Goal: Information Seeking & Learning: Learn about a topic

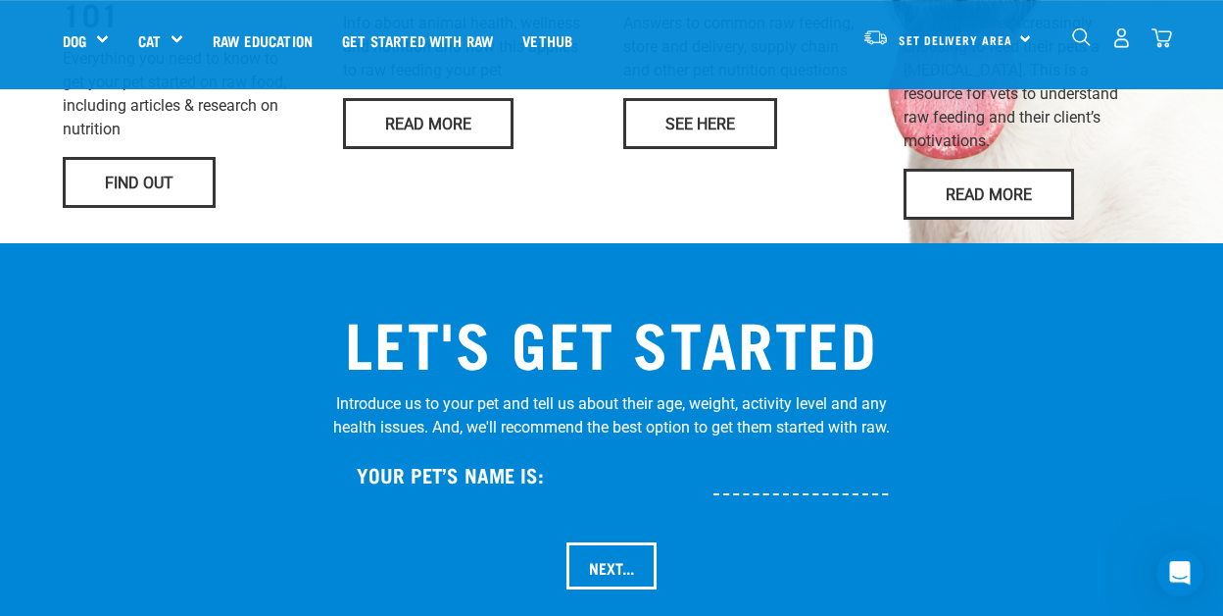
scroll to position [1835, 0]
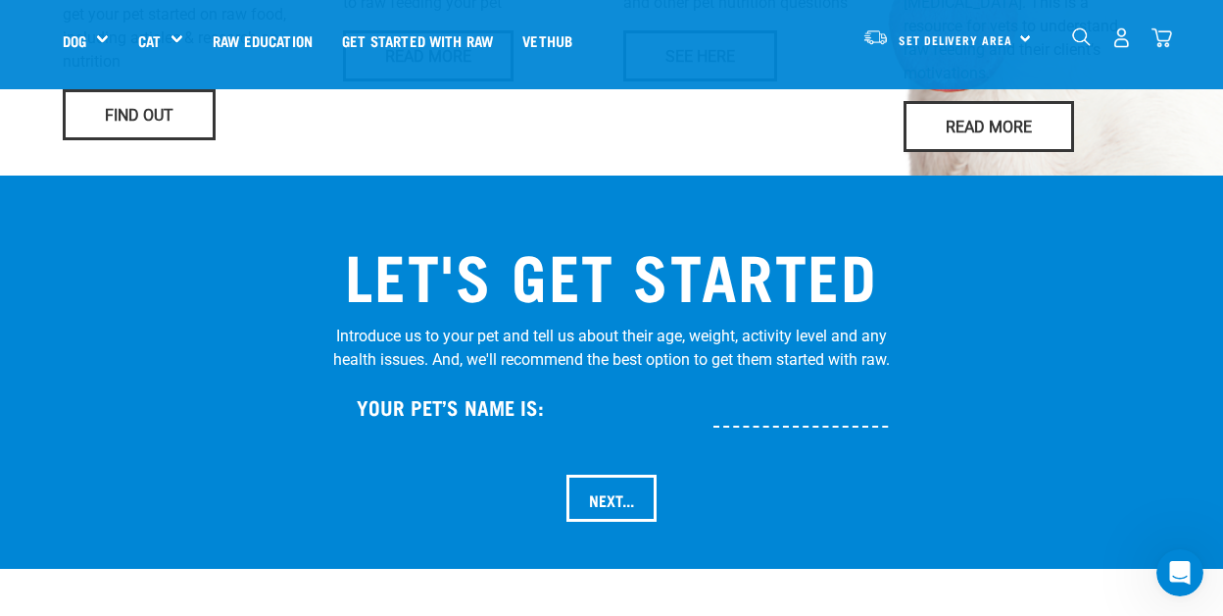
click at [728, 427] on input "text" at bounding box center [866, 405] width 304 height 44
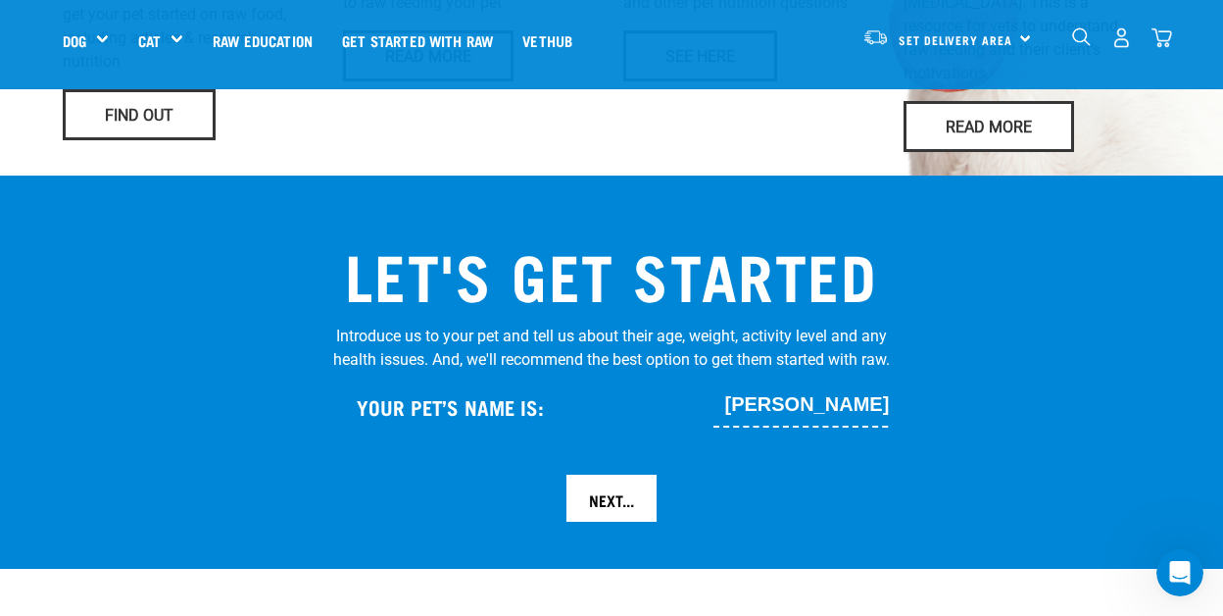
type input "ernie"
click at [618, 518] on input "Next..." at bounding box center [612, 497] width 90 height 47
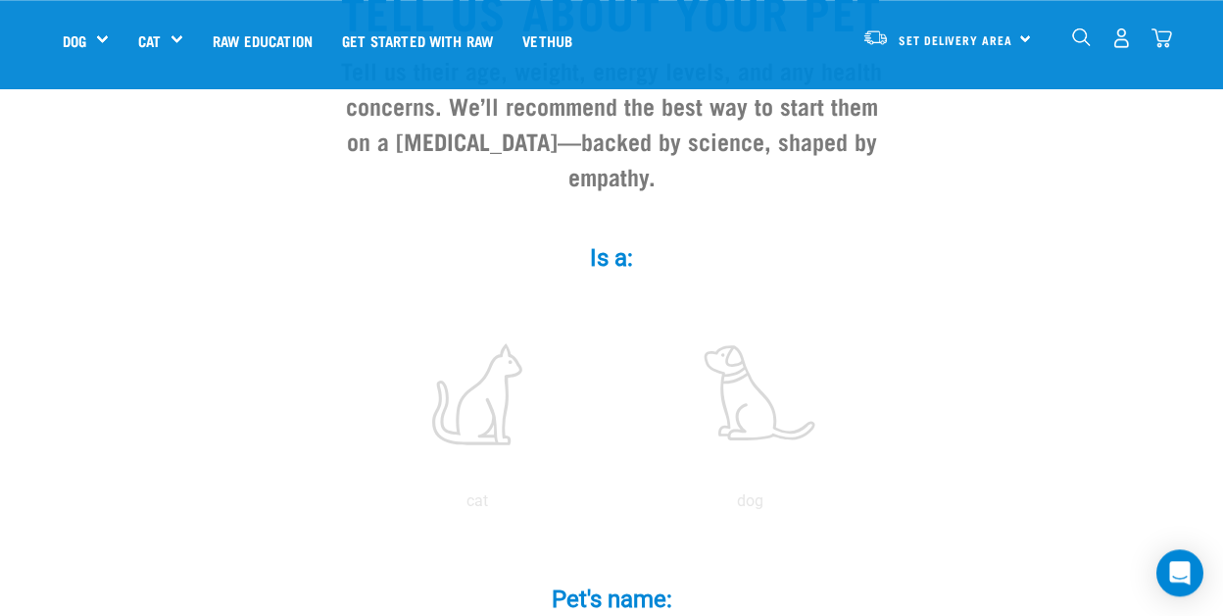
scroll to position [204, 0]
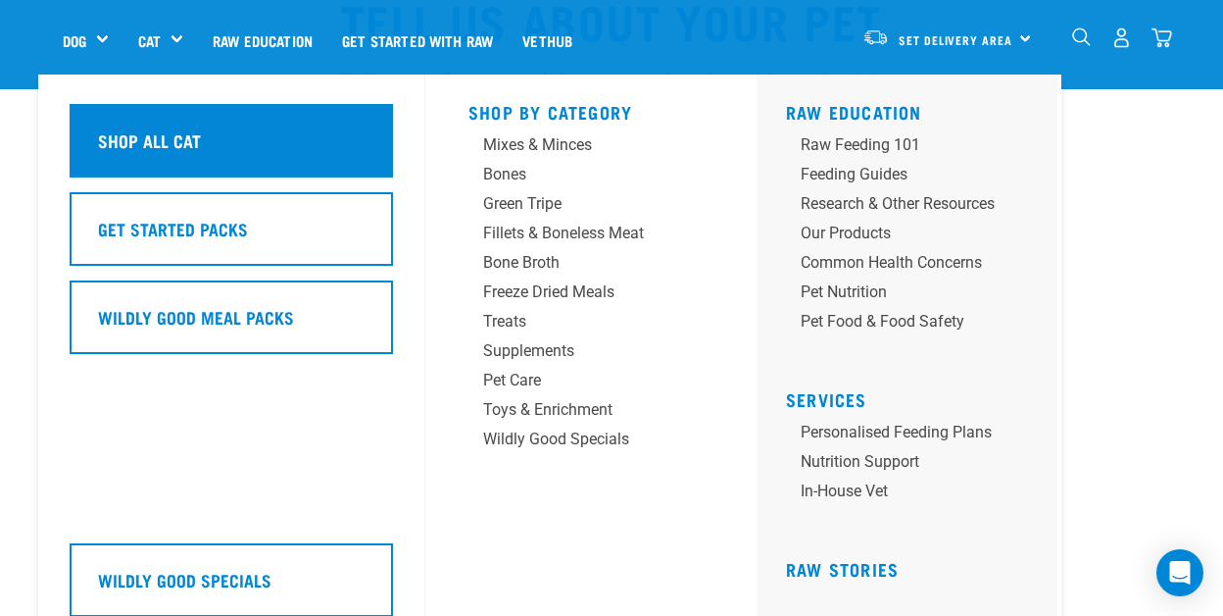
click at [165, 139] on h5 "Shop All Cat" at bounding box center [149, 139] width 103 height 25
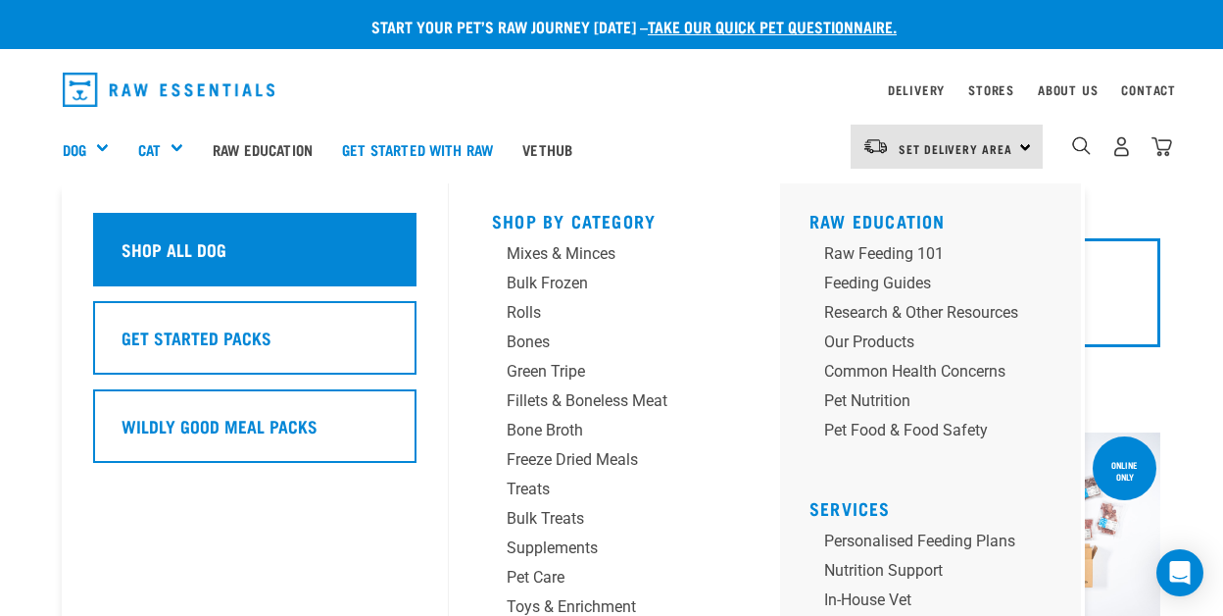
click at [140, 254] on h5 "Shop All Dog" at bounding box center [174, 248] width 105 height 25
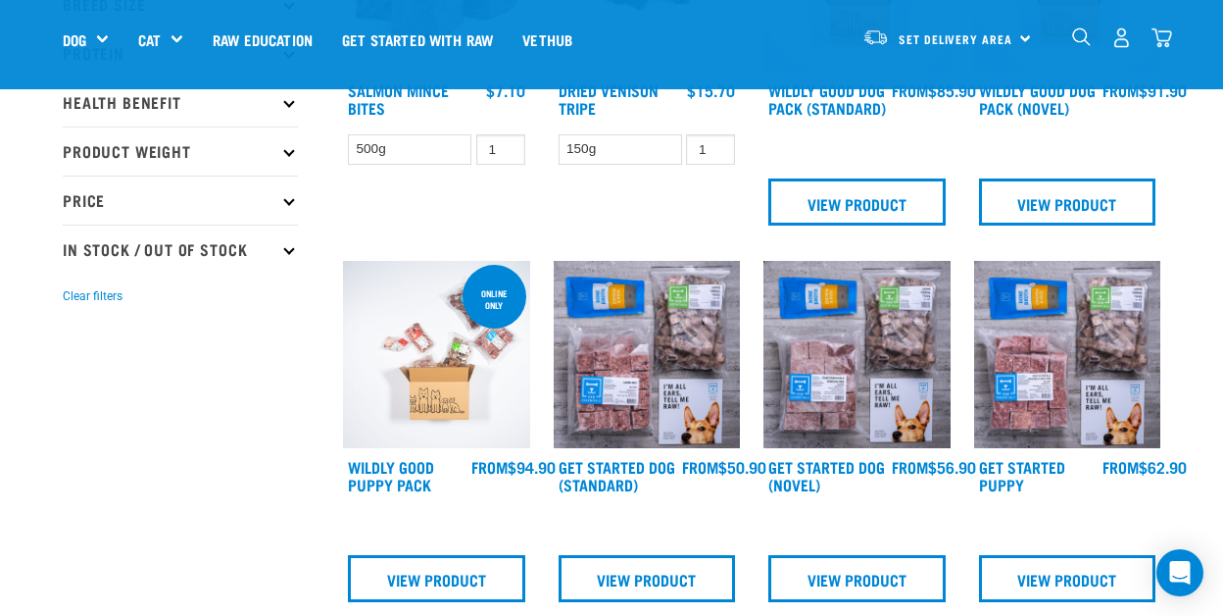
scroll to position [459, 0]
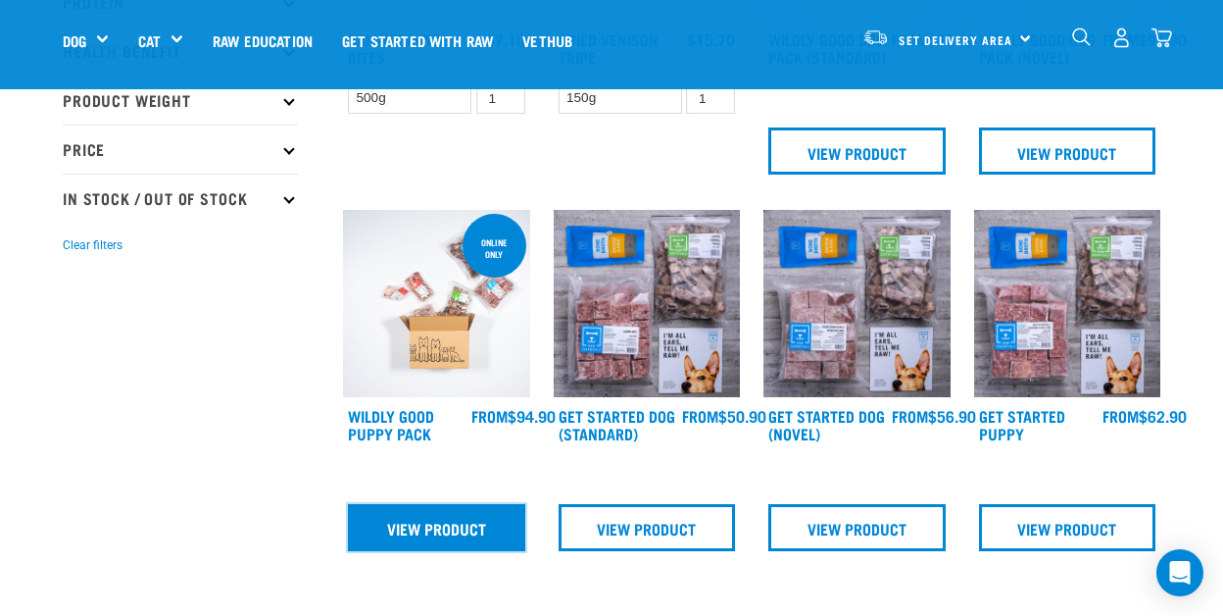
click at [404, 545] on link "View Product" at bounding box center [436, 527] width 177 height 47
click at [453, 522] on link "View Product" at bounding box center [436, 527] width 177 height 47
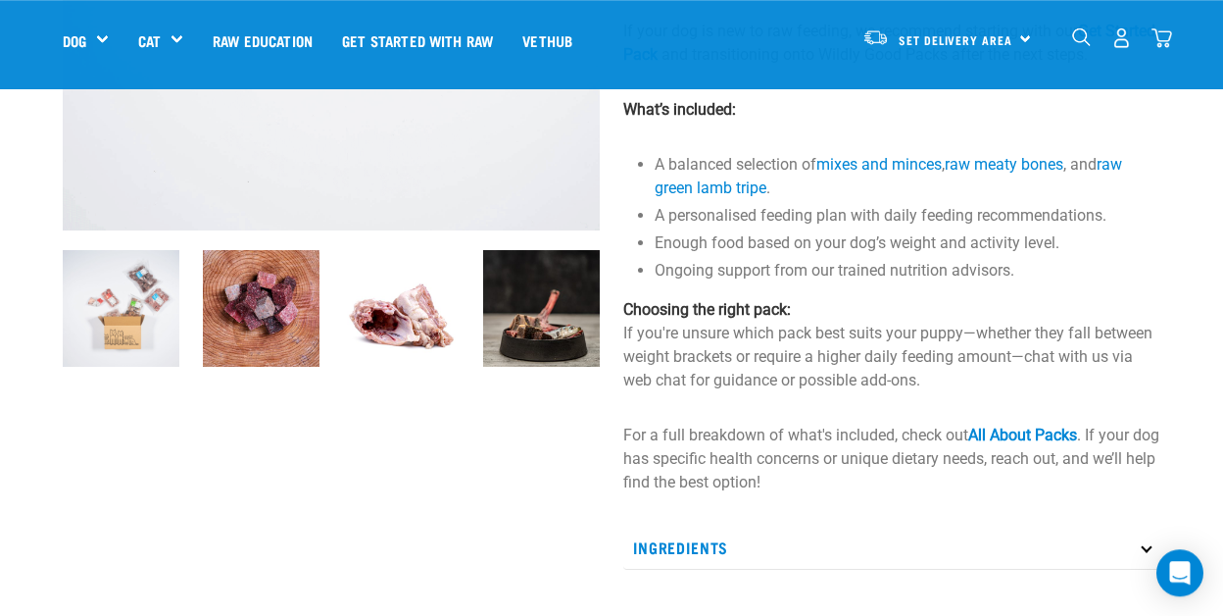
scroll to position [459, 0]
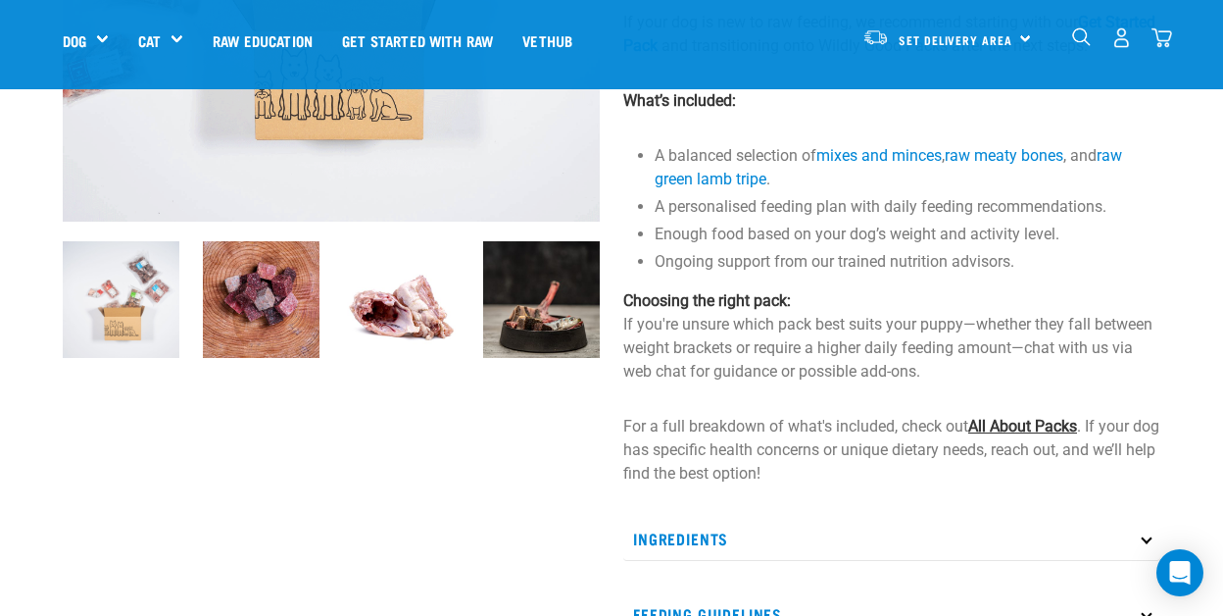
click at [1011, 435] on link "All About Packs" at bounding box center [1022, 426] width 109 height 19
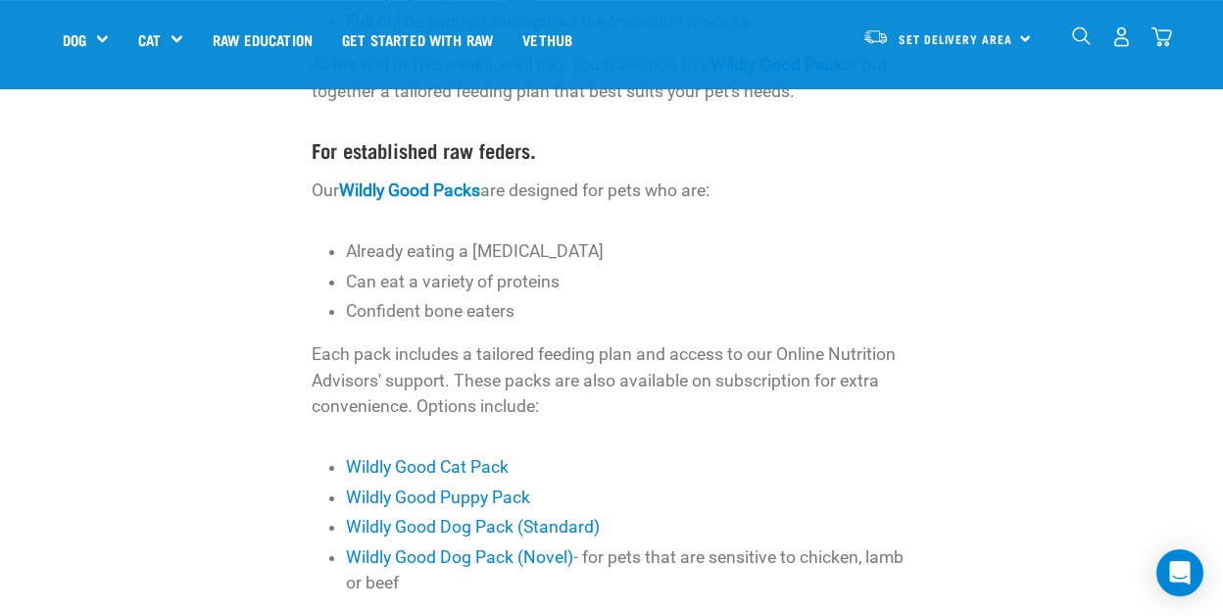
scroll to position [612, 0]
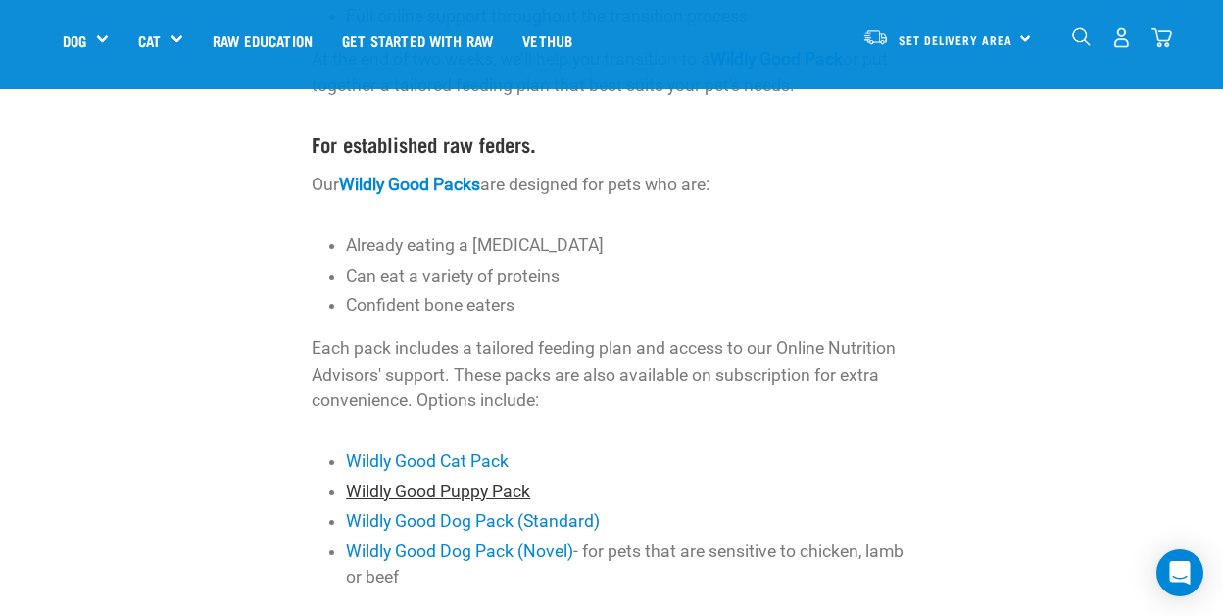
click at [453, 490] on link "Wildly Good Puppy Pack" at bounding box center [438, 491] width 184 height 20
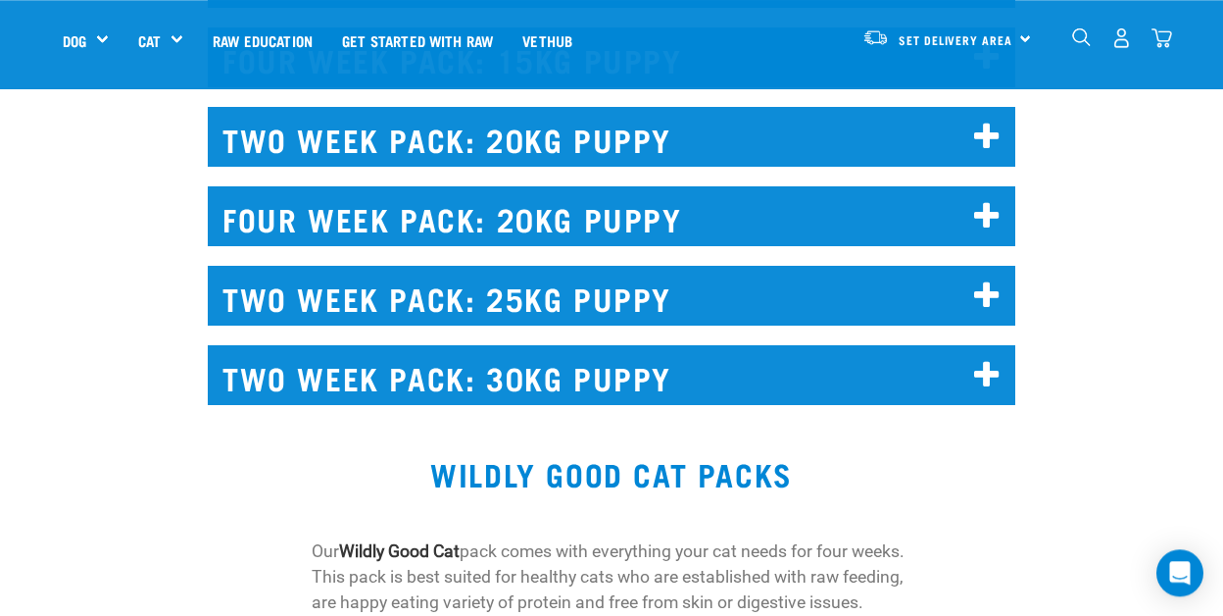
scroll to position [13810, 0]
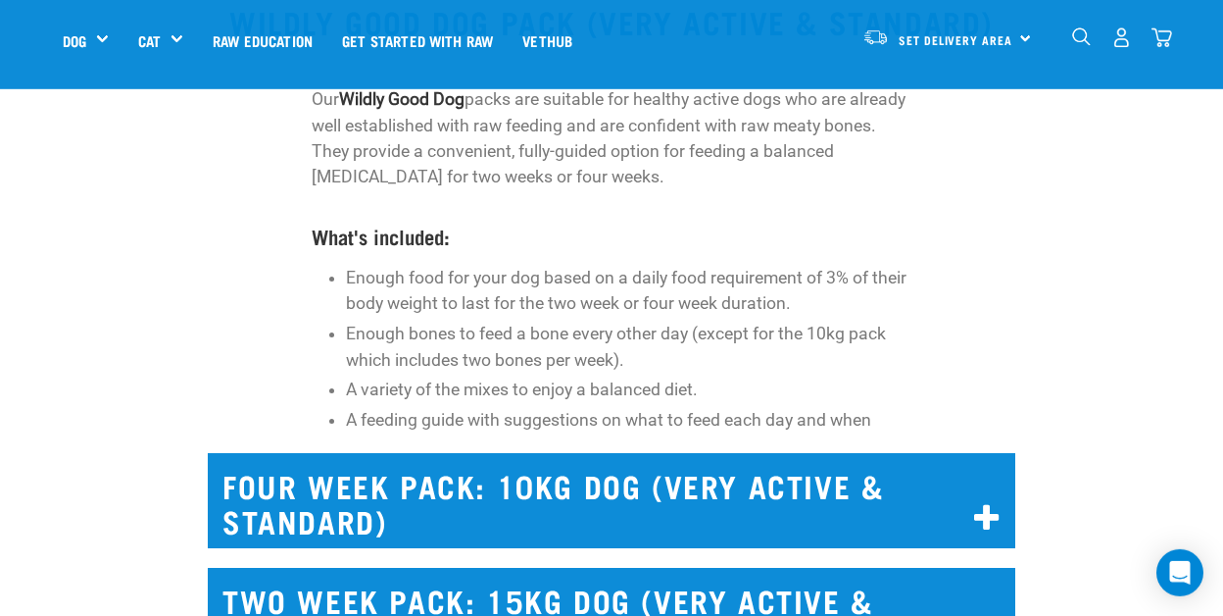
scroll to position [6820, 0]
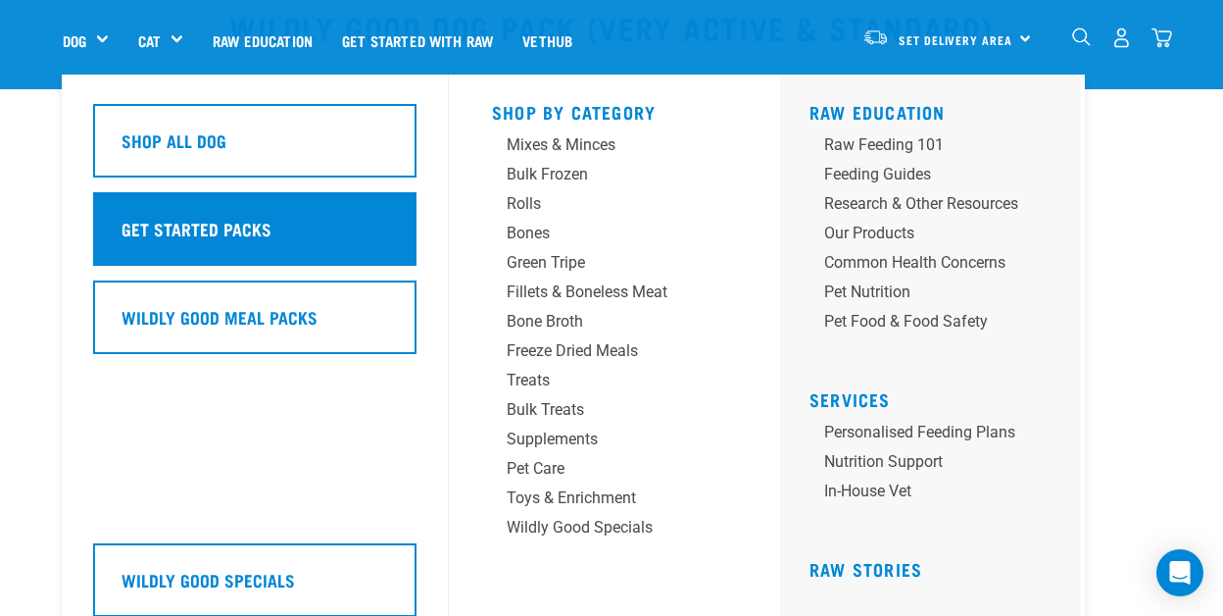
click at [150, 222] on h5 "Get Started Packs" at bounding box center [197, 228] width 150 height 25
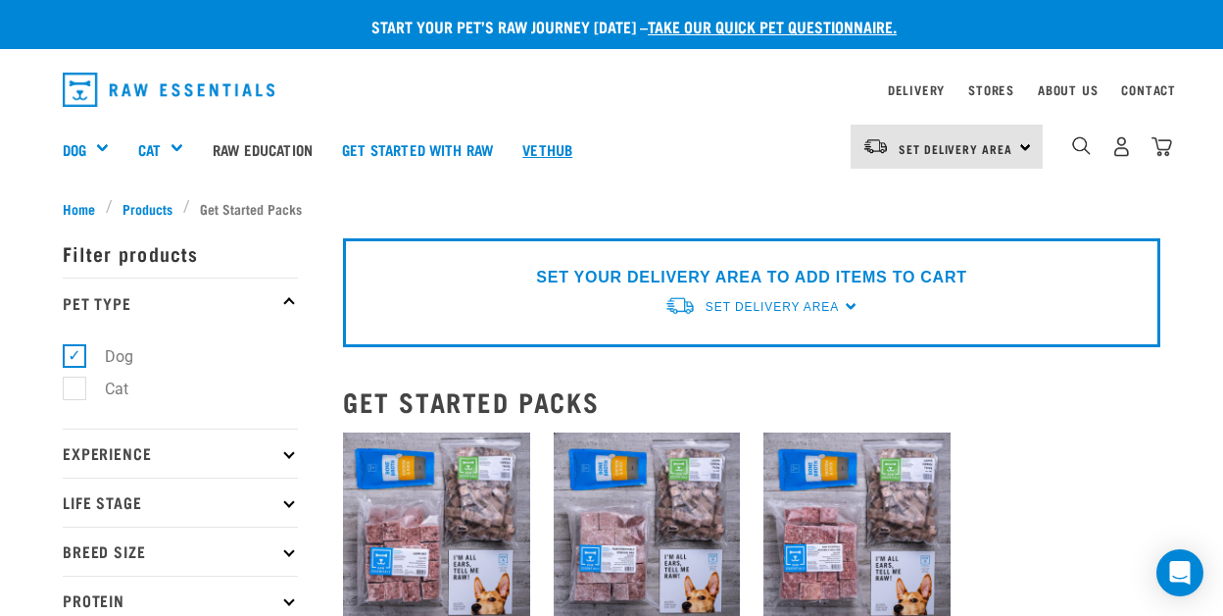
click at [571, 156] on link "Vethub" at bounding box center [547, 149] width 79 height 78
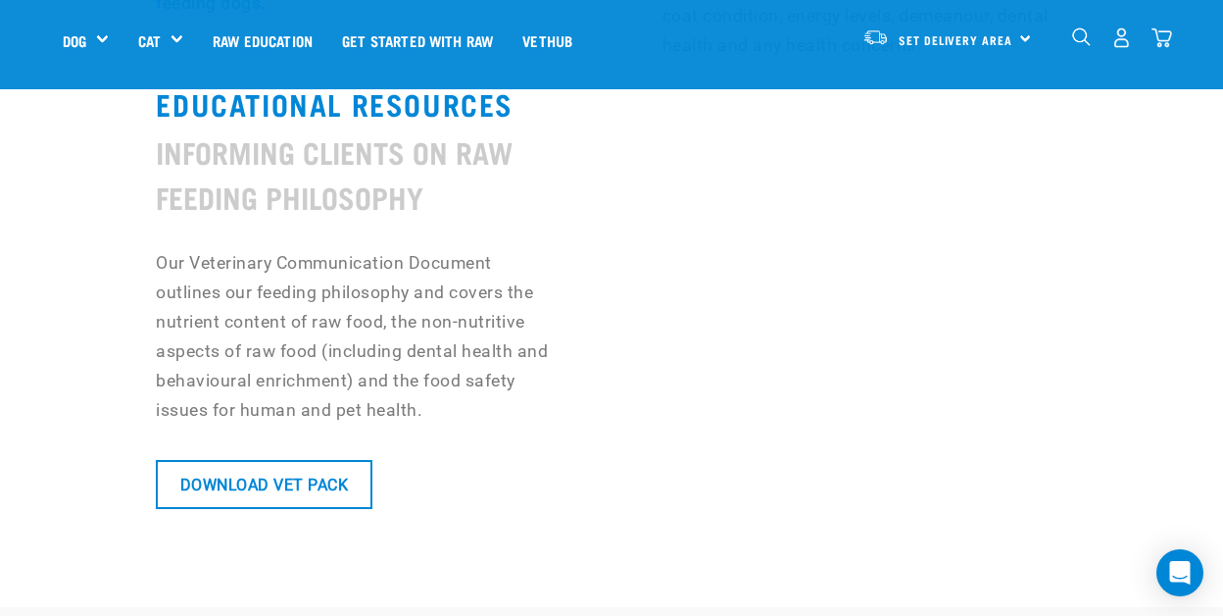
scroll to position [1937, 0]
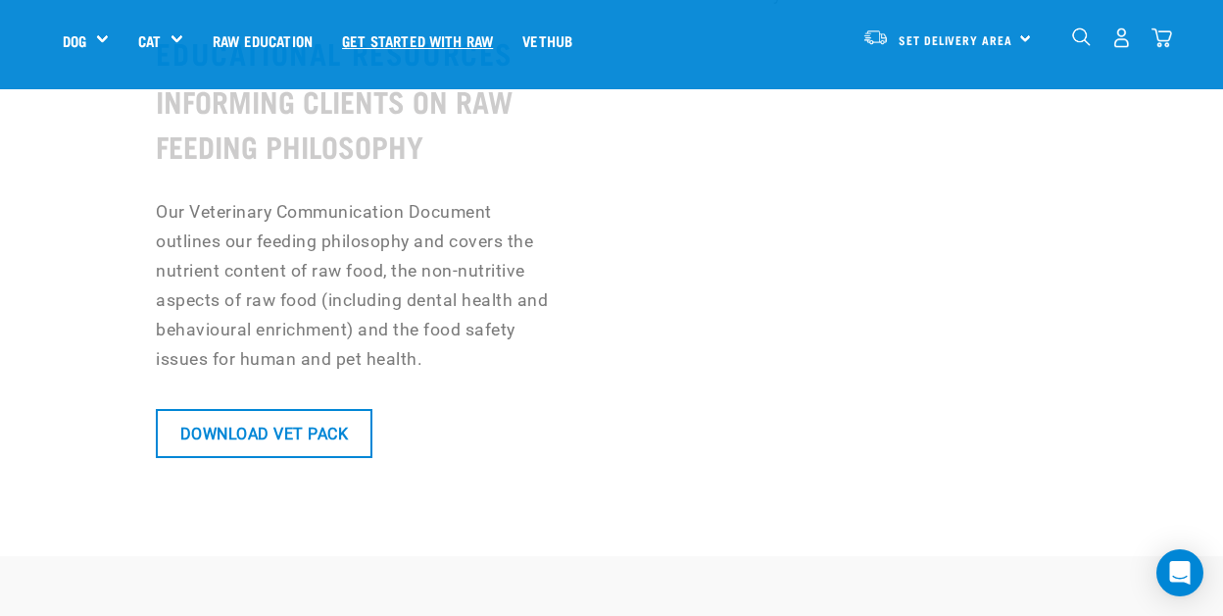
click at [432, 40] on link "Get started with Raw" at bounding box center [417, 40] width 180 height 78
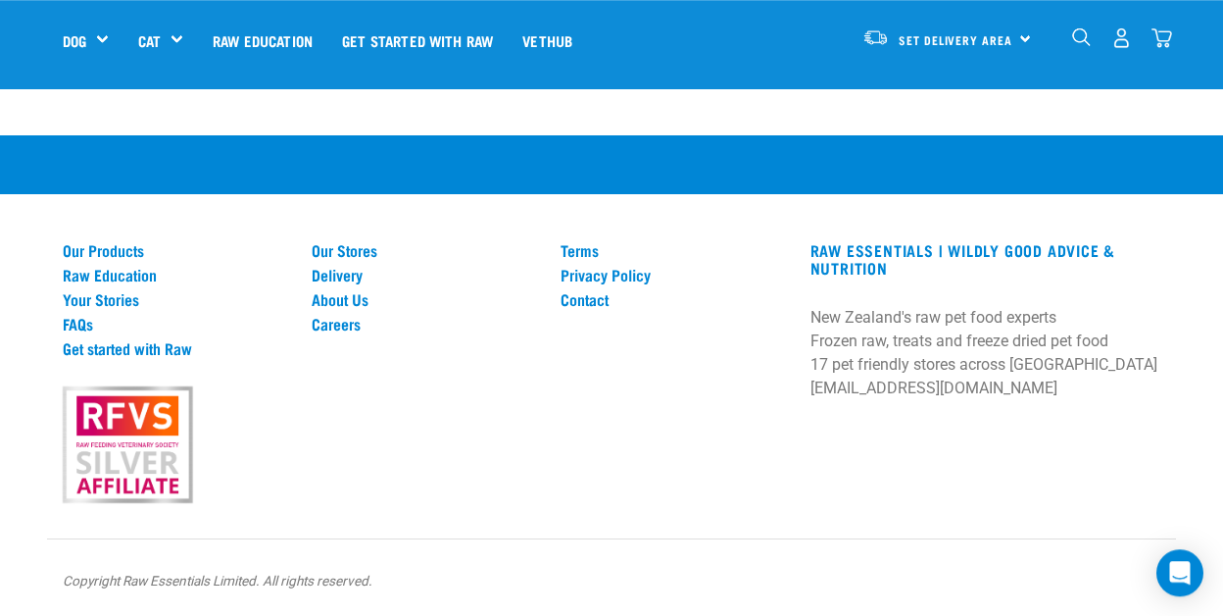
scroll to position [2864, 0]
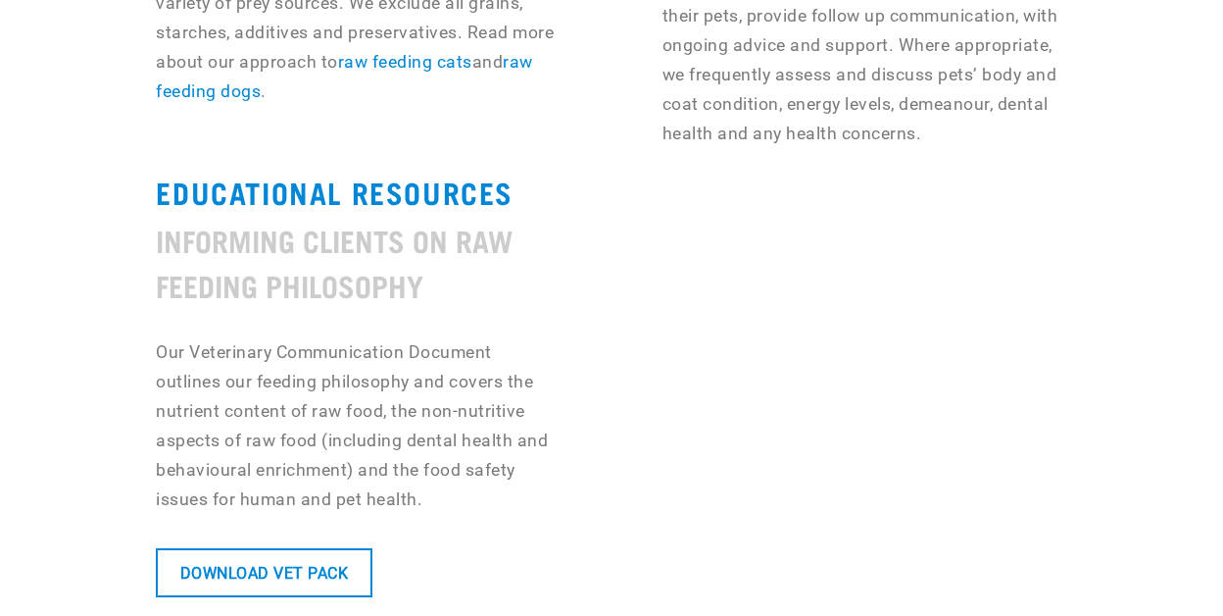
scroll to position [1937, 0]
